Goal: Information Seeking & Learning: Find specific fact

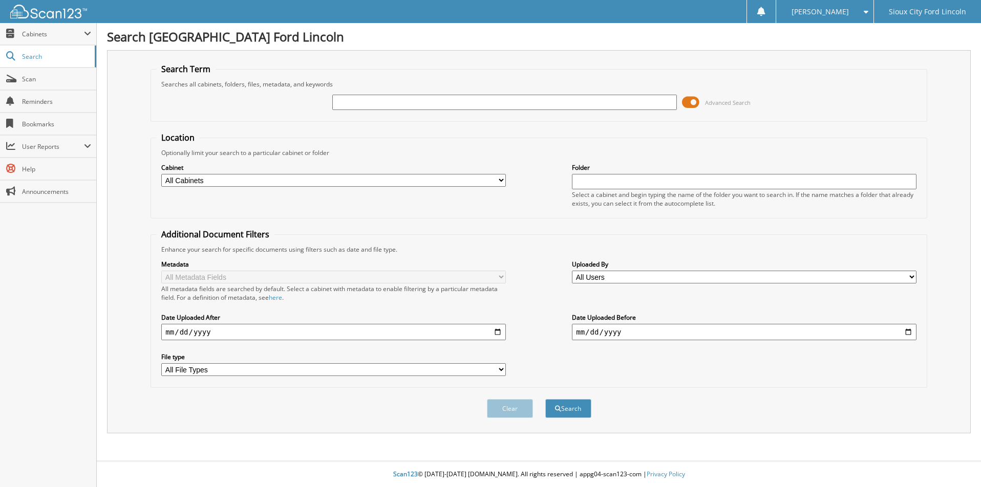
click at [465, 106] on input "text" at bounding box center [504, 102] width 344 height 15
type input "943675"
click at [545, 399] on button "Search" at bounding box center [568, 408] width 46 height 19
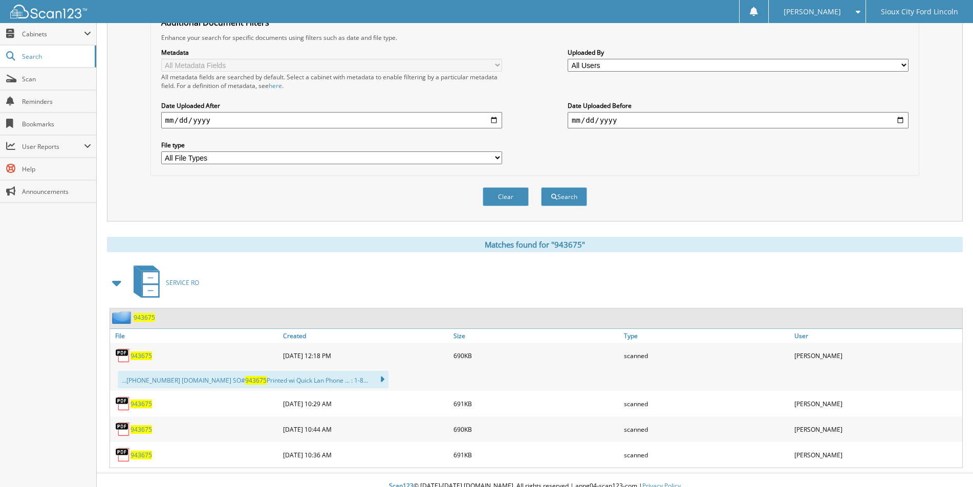
scroll to position [224, 0]
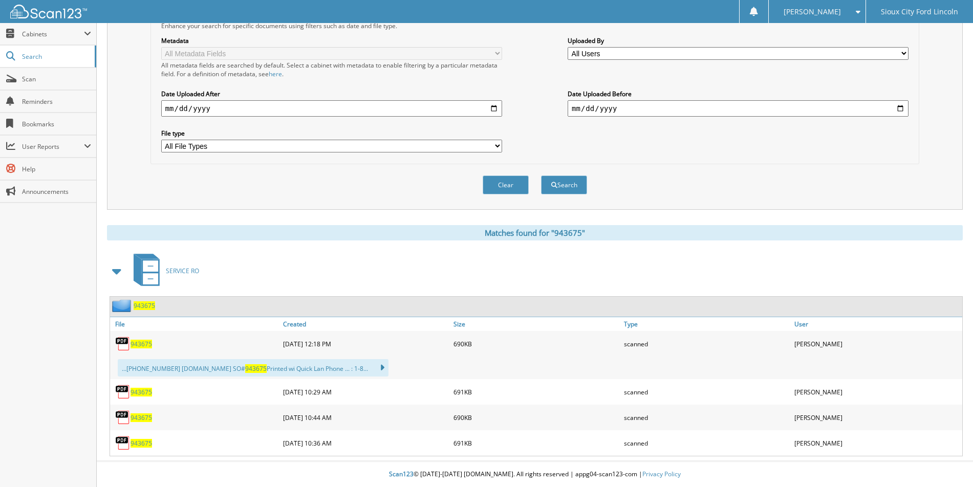
click at [145, 306] on span "943675" at bounding box center [144, 305] width 21 height 9
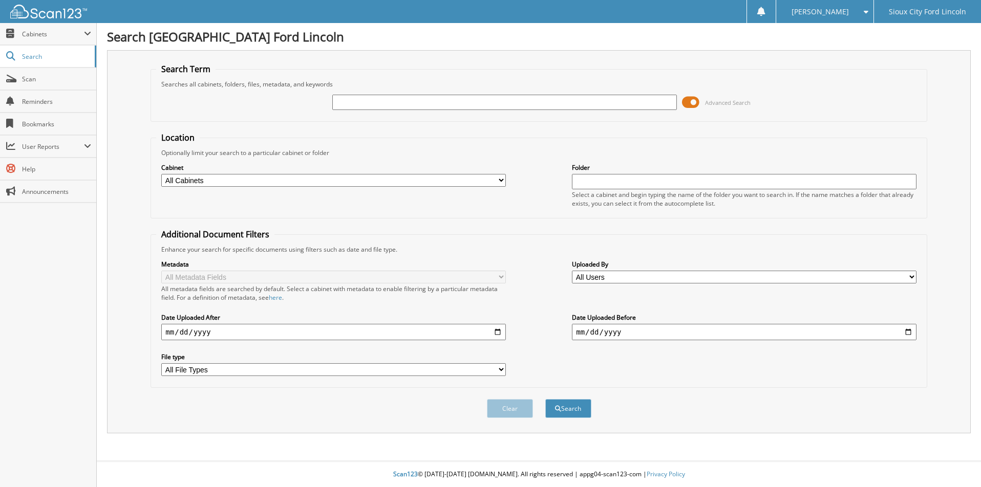
click at [412, 103] on input "text" at bounding box center [504, 102] width 344 height 15
type input "938839"
click at [545, 399] on button "Search" at bounding box center [568, 408] width 46 height 19
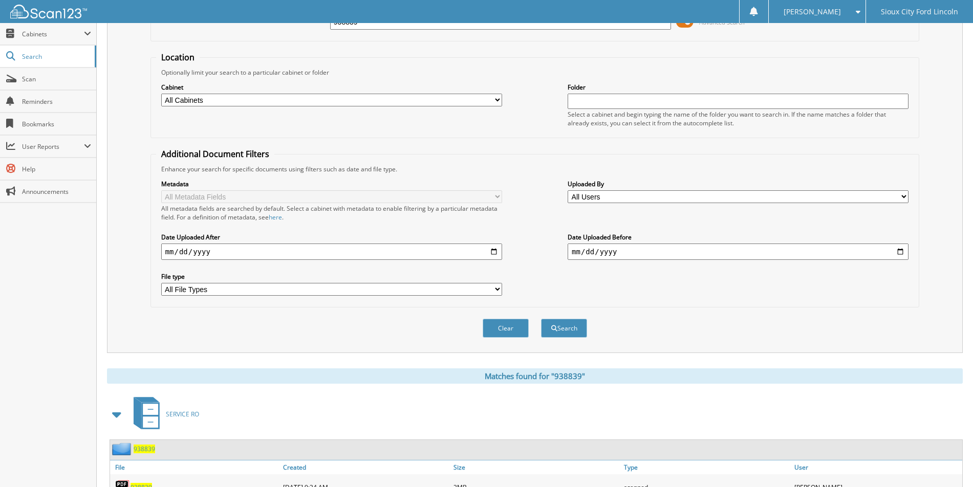
scroll to position [147, 0]
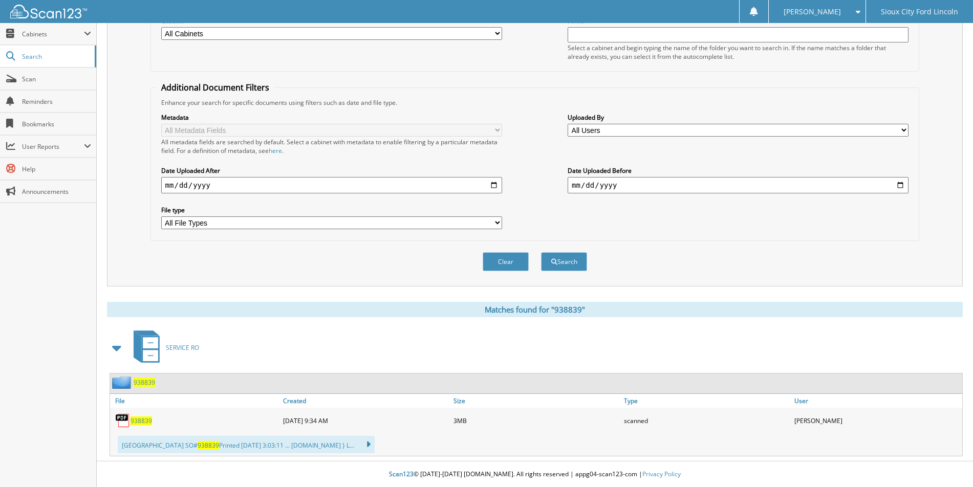
click at [146, 381] on span "938839" at bounding box center [144, 382] width 21 height 9
